Goal: Communication & Community: Answer question/provide support

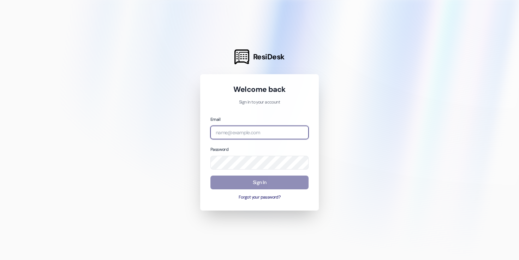
type input "[EMAIL_ADDRESS][DOMAIN_NAME]"
click at [263, 183] on button "Sign In" at bounding box center [259, 182] width 98 height 14
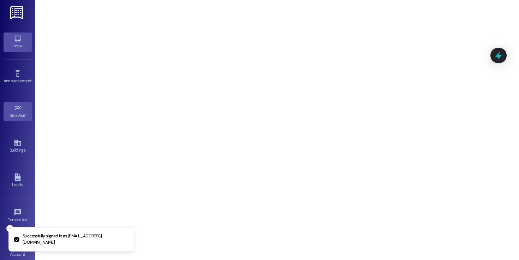
click at [14, 40] on icon at bounding box center [17, 39] width 6 height 6
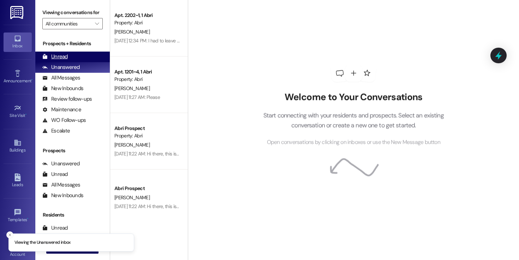
click at [71, 62] on div "Unread (0)" at bounding box center [72, 57] width 74 height 11
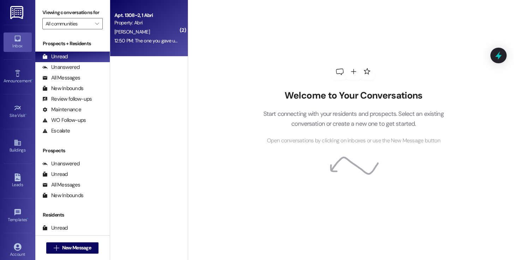
click at [150, 28] on div "[PERSON_NAME]" at bounding box center [147, 32] width 67 height 9
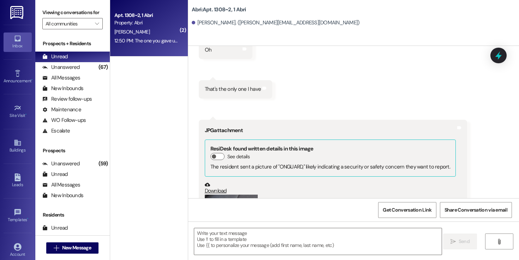
scroll to position [2604, 0]
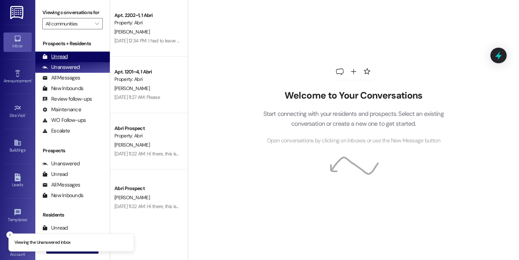
click at [61, 60] on div "Unread" at bounding box center [54, 56] width 25 height 7
